Goal: Task Accomplishment & Management: Manage account settings

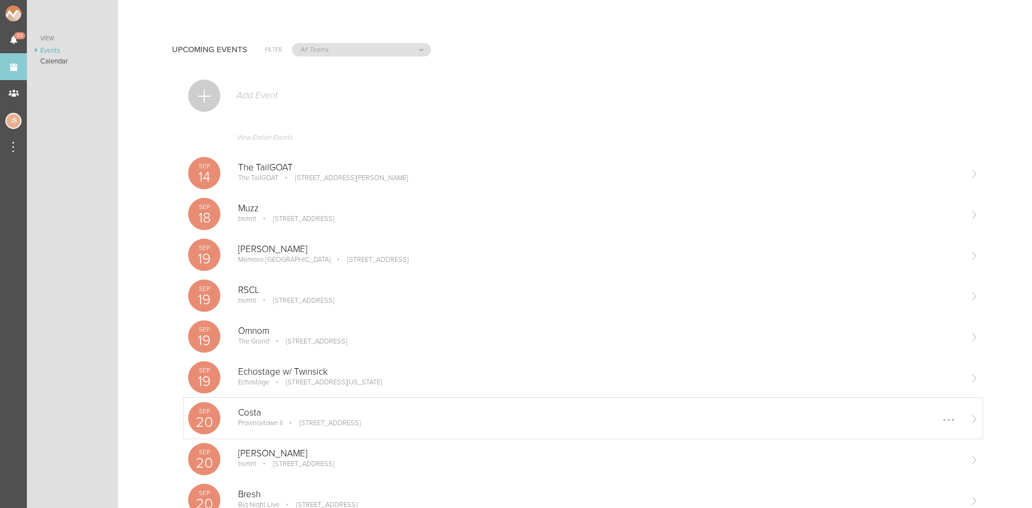
click at [369, 414] on p "Costa" at bounding box center [599, 412] width 723 height 11
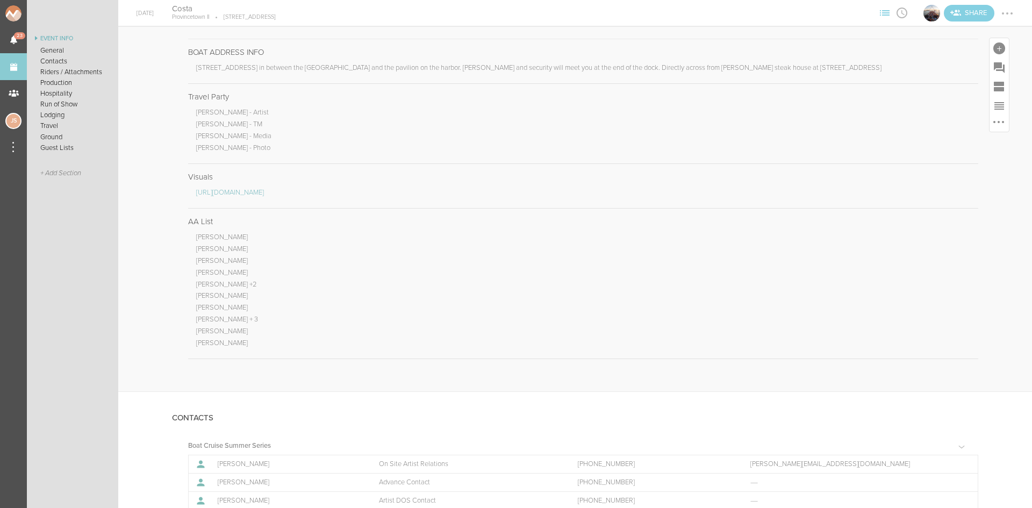
scroll to position [591, 0]
click at [961, 215] on div at bounding box center [969, 212] width 17 height 17
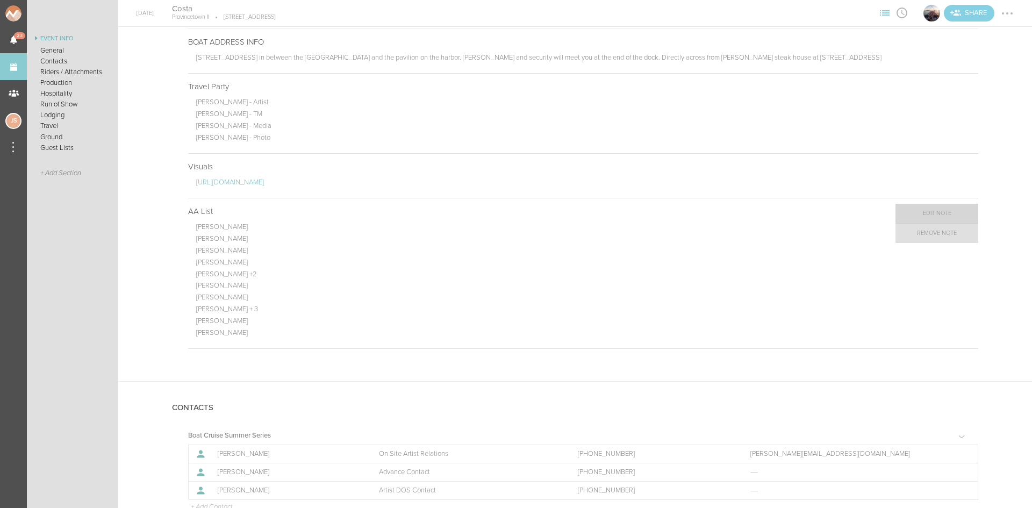
click at [920, 215] on link "Edit Note" at bounding box center [936, 213] width 83 height 19
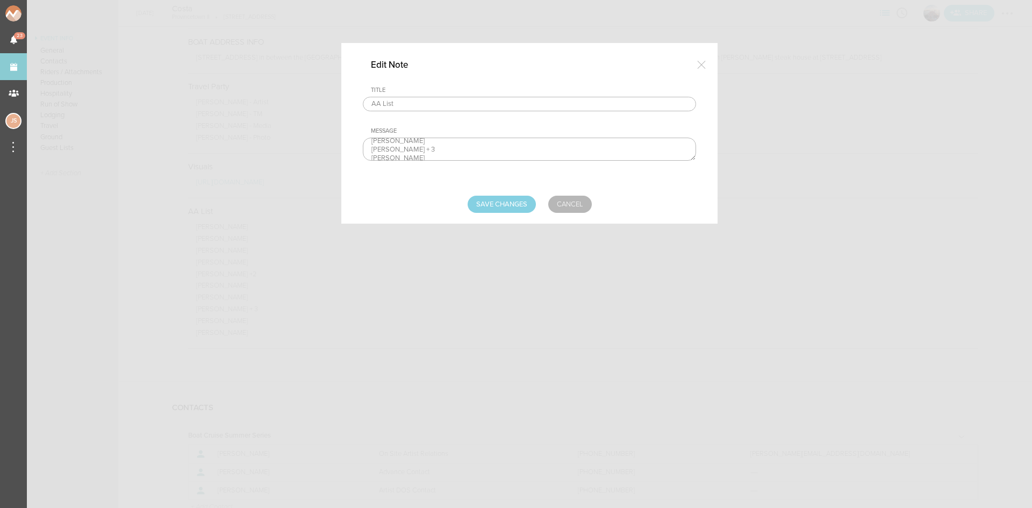
scroll to position [67, 0]
click at [437, 152] on textarea "[PERSON_NAME] [PERSON_NAME] [PERSON_NAME] [PERSON_NAME] [PERSON_NAME] +2 [PERSO…" at bounding box center [529, 149] width 333 height 23
click at [448, 140] on textarea "[PERSON_NAME] [PERSON_NAME] [PERSON_NAME] [PERSON_NAME] [PERSON_NAME] +2 [PERSO…" at bounding box center [529, 149] width 333 height 23
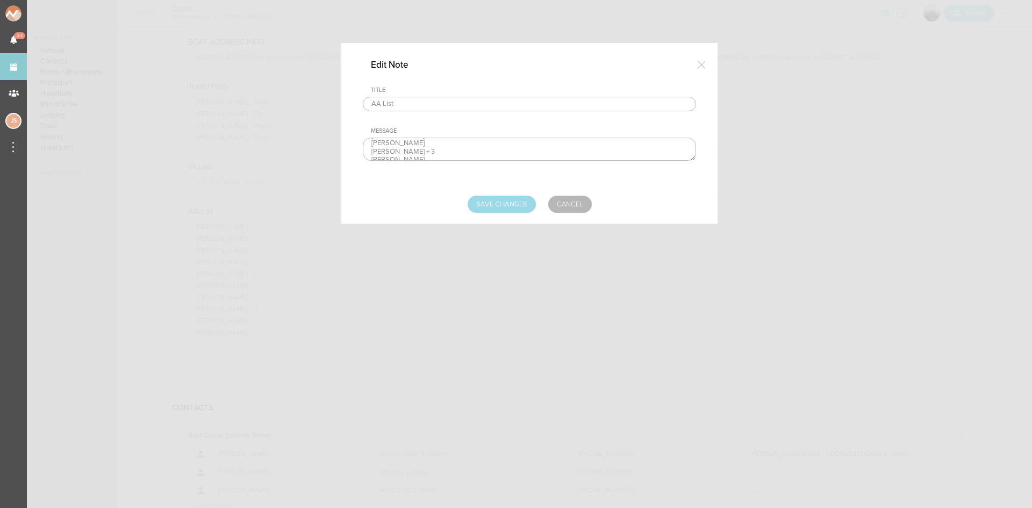
type textarea "Jess Smith Fabiana Rincon-Rodriguez Lloyd Griffin Conor Murphy + 3 Camilla Fabr…"
click at [487, 201] on input "Save Changes" at bounding box center [501, 204] width 68 height 17
type input "Saving..."
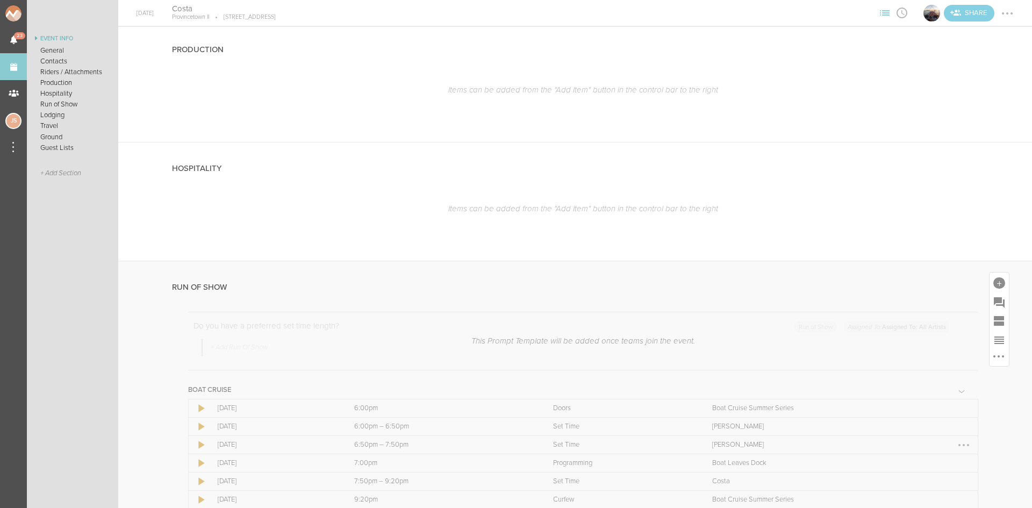
scroll to position [1504, 0]
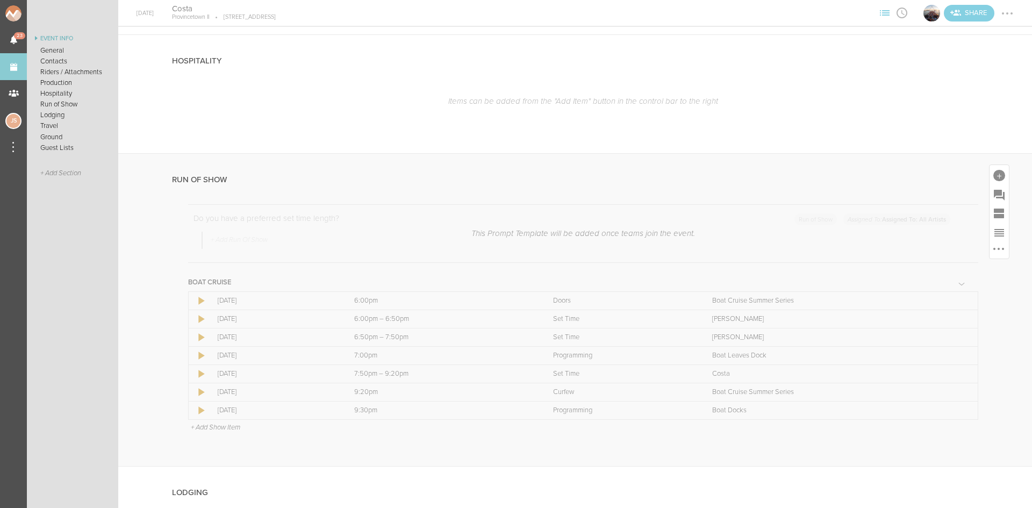
click at [221, 423] on p "+ Add Show Item" at bounding box center [215, 427] width 49 height 9
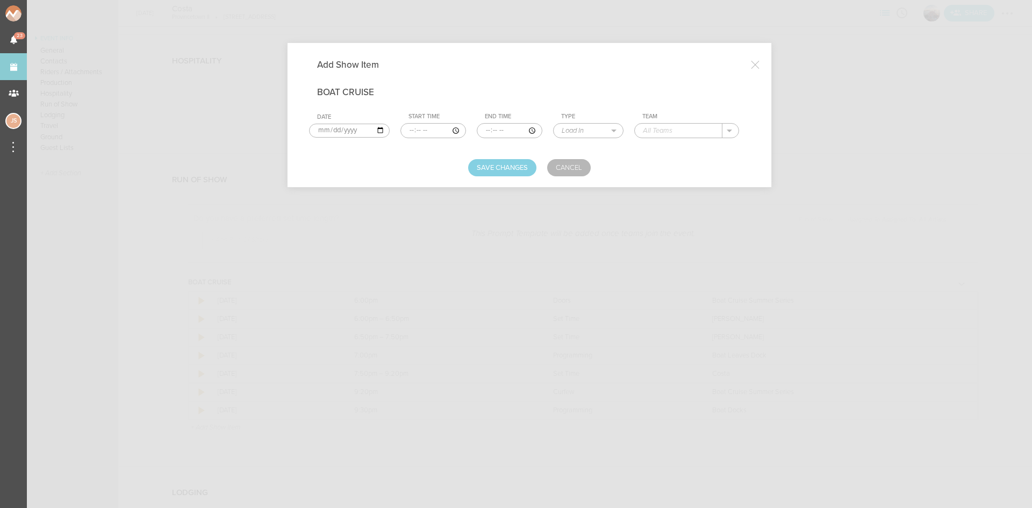
click at [405, 129] on input "time" at bounding box center [433, 130] width 66 height 15
type input "17:00"
type input "17:30"
select select "Soundcheck"
type input "Costa"
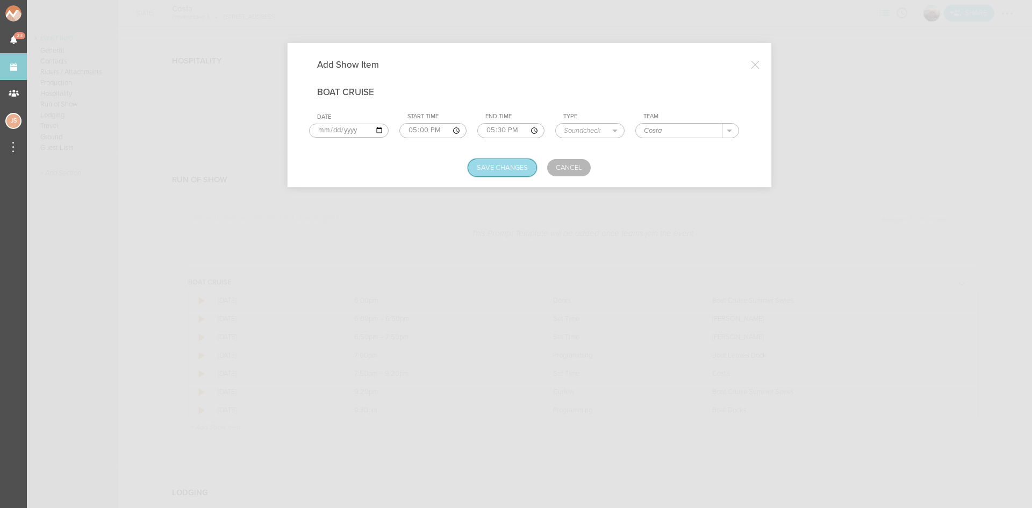
click at [491, 170] on button "Save Changes" at bounding box center [502, 167] width 68 height 17
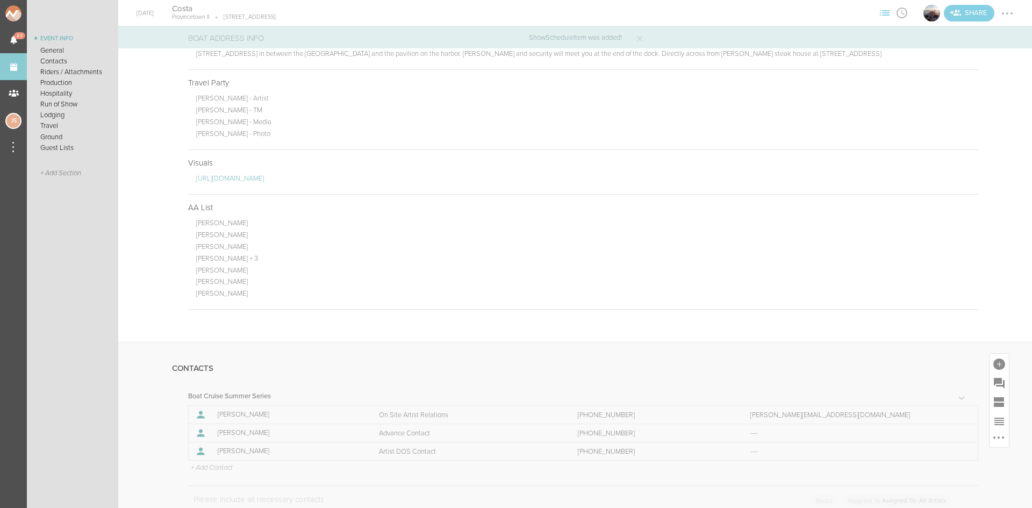
scroll to position [591, 0]
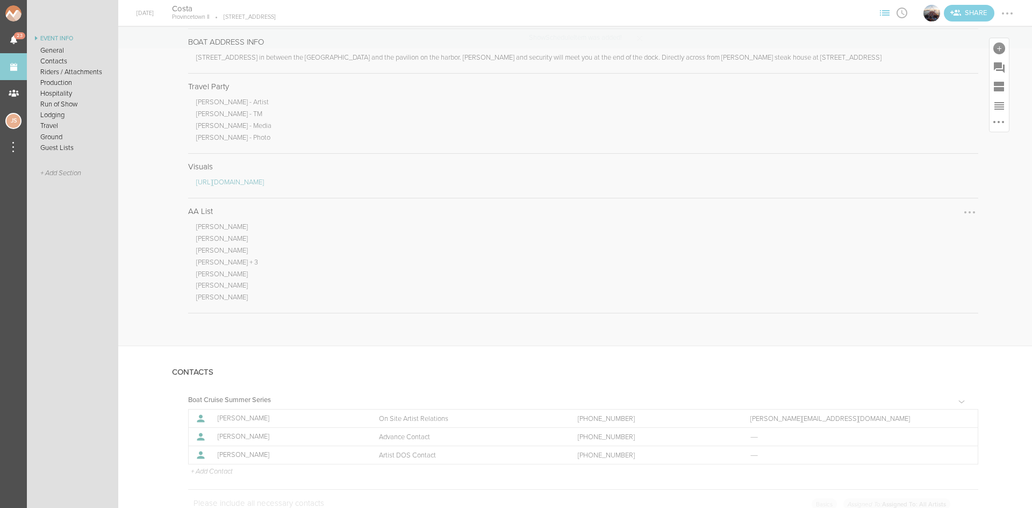
click at [963, 213] on div at bounding box center [969, 212] width 17 height 17
click at [946, 214] on link "Edit Note" at bounding box center [936, 213] width 83 height 19
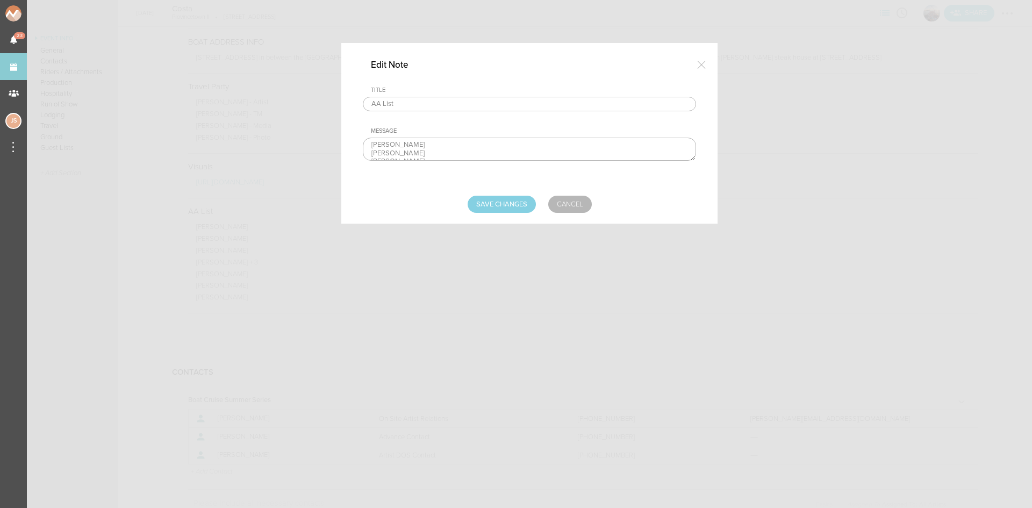
click at [453, 139] on textarea "Jess Smith Fabiana Rincon-Rodriguez Lloyd Griffin Conor Murphy + 3 Camilla Fabr…" at bounding box center [529, 149] width 333 height 23
type textarea "Jess Smith +3 Fabiana Rincon-Rodriguez Lloyd Griffin Conor Murphy + 3 Camilla F…"
click at [508, 205] on input "Save Changes" at bounding box center [501, 204] width 68 height 17
type input "Saving..."
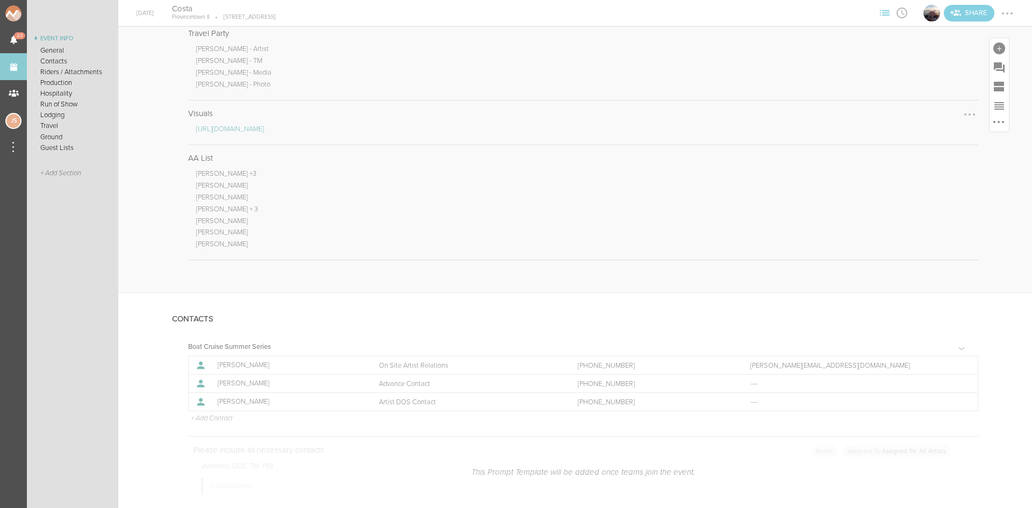
scroll to position [645, 0]
